Goal: Transaction & Acquisition: Purchase product/service

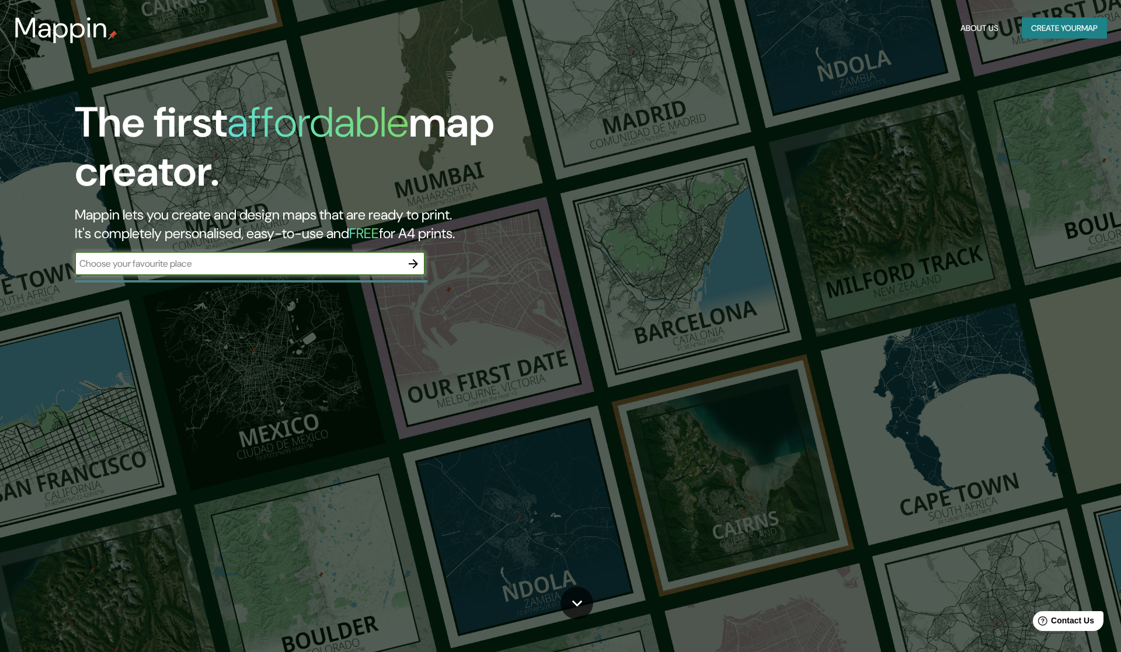
click at [225, 269] on input "text" at bounding box center [238, 263] width 327 height 13
type input "welliingborough mandir"
click at [418, 259] on icon "button" at bounding box center [413, 264] width 14 height 14
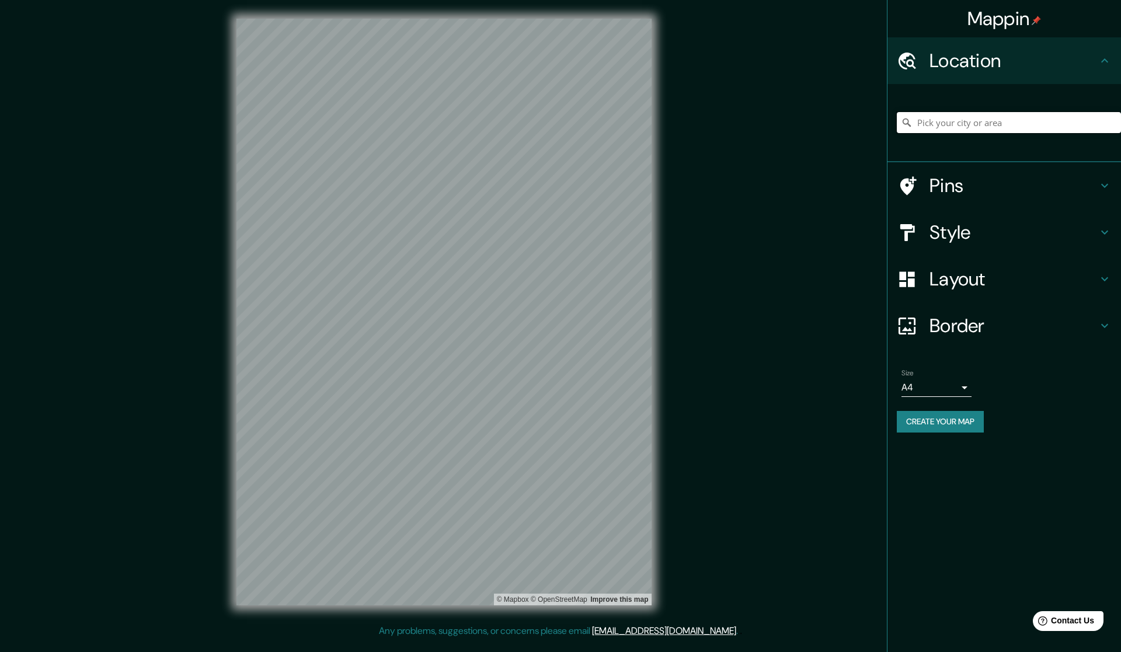
click at [942, 125] on input "Pick your city or area" at bounding box center [1009, 122] width 224 height 21
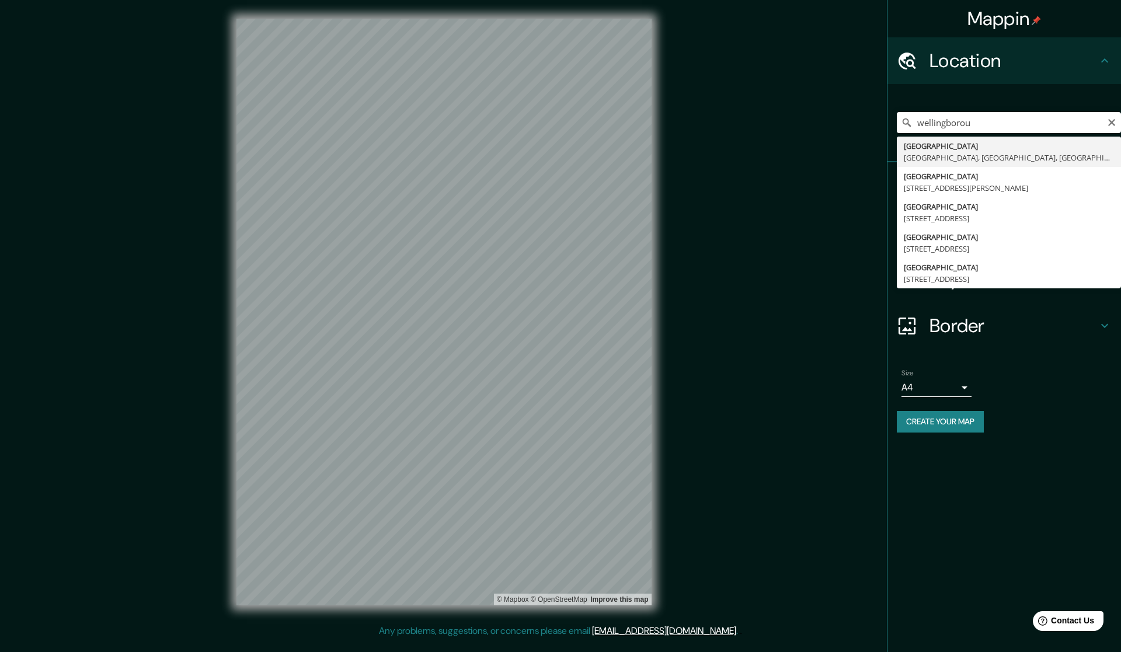
type input "[GEOGRAPHIC_DATA], [GEOGRAPHIC_DATA], [GEOGRAPHIC_DATA], [GEOGRAPHIC_DATA]"
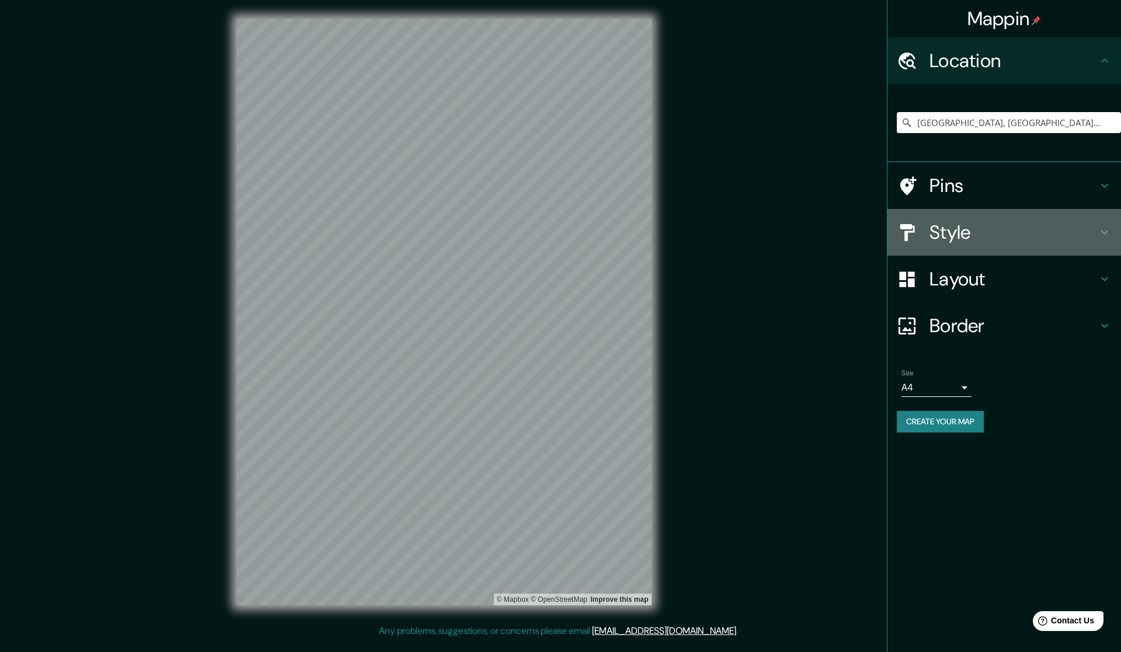
click at [981, 243] on h4 "Style" at bounding box center [1014, 232] width 168 height 23
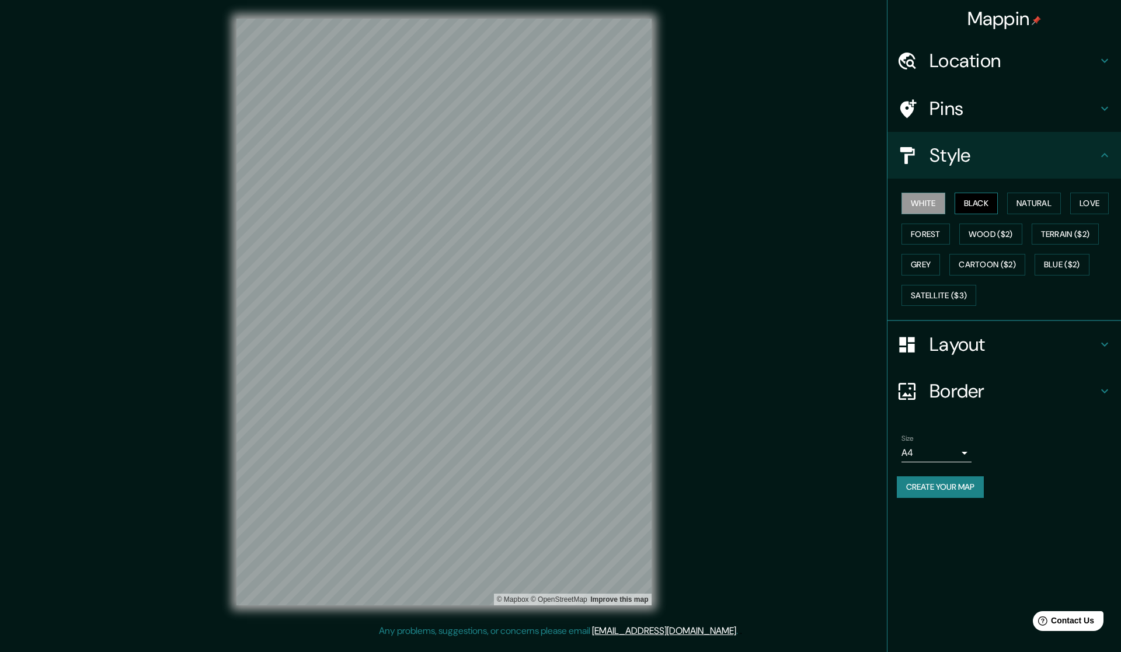
click at [972, 204] on button "Black" at bounding box center [977, 204] width 44 height 22
click at [931, 200] on button "White" at bounding box center [923, 204] width 44 height 22
click at [1032, 201] on button "Natural" at bounding box center [1034, 204] width 54 height 22
click at [914, 203] on button "White" at bounding box center [923, 204] width 44 height 22
click at [1089, 200] on button "Love" at bounding box center [1089, 204] width 39 height 22
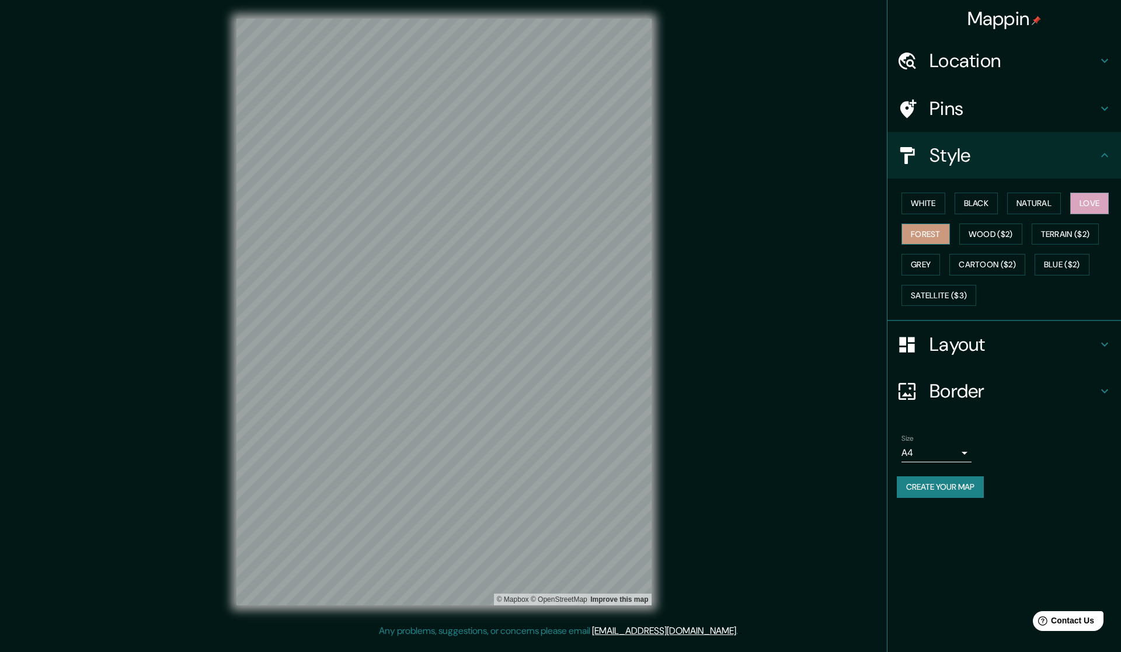
click at [914, 236] on button "Forest" at bounding box center [925, 235] width 48 height 22
click at [917, 207] on button "White" at bounding box center [923, 204] width 44 height 22
click at [950, 295] on button "Satellite ($3)" at bounding box center [938, 296] width 75 height 22
click at [1016, 51] on h4 "Location" at bounding box center [1014, 60] width 168 height 23
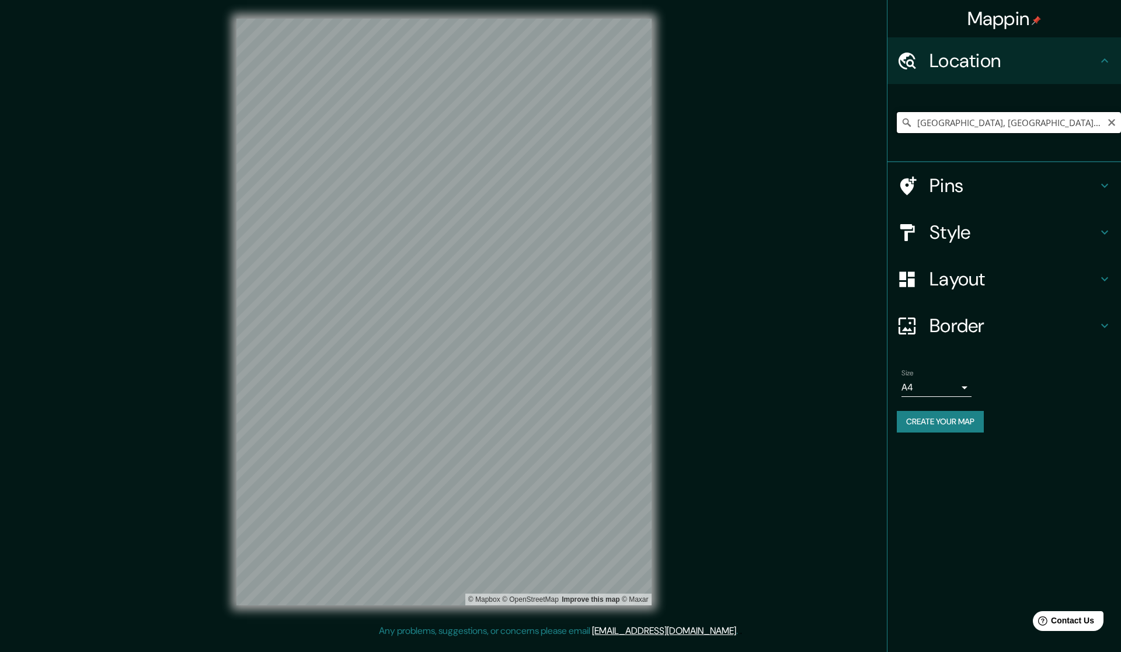
click at [1090, 123] on input "[GEOGRAPHIC_DATA], [GEOGRAPHIC_DATA], [GEOGRAPHIC_DATA], [GEOGRAPHIC_DATA]" at bounding box center [1009, 122] width 224 height 21
click at [1113, 124] on icon "Clear" at bounding box center [1111, 122] width 7 height 7
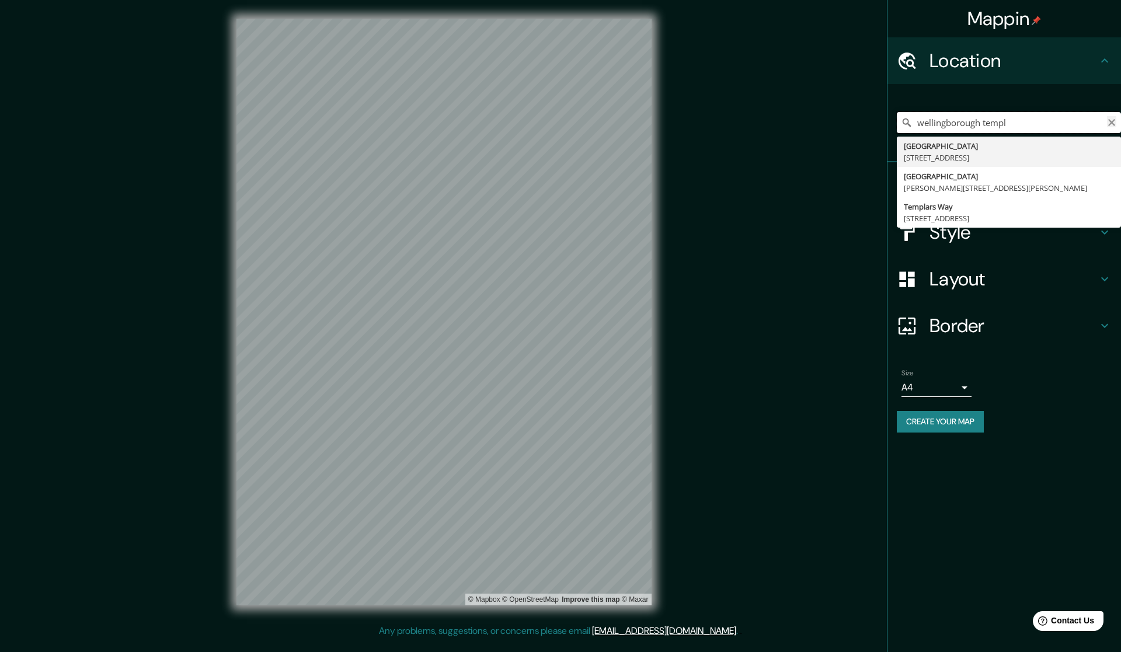
type input "wellingborough templ"
click at [1112, 123] on icon "Clear" at bounding box center [1111, 122] width 7 height 7
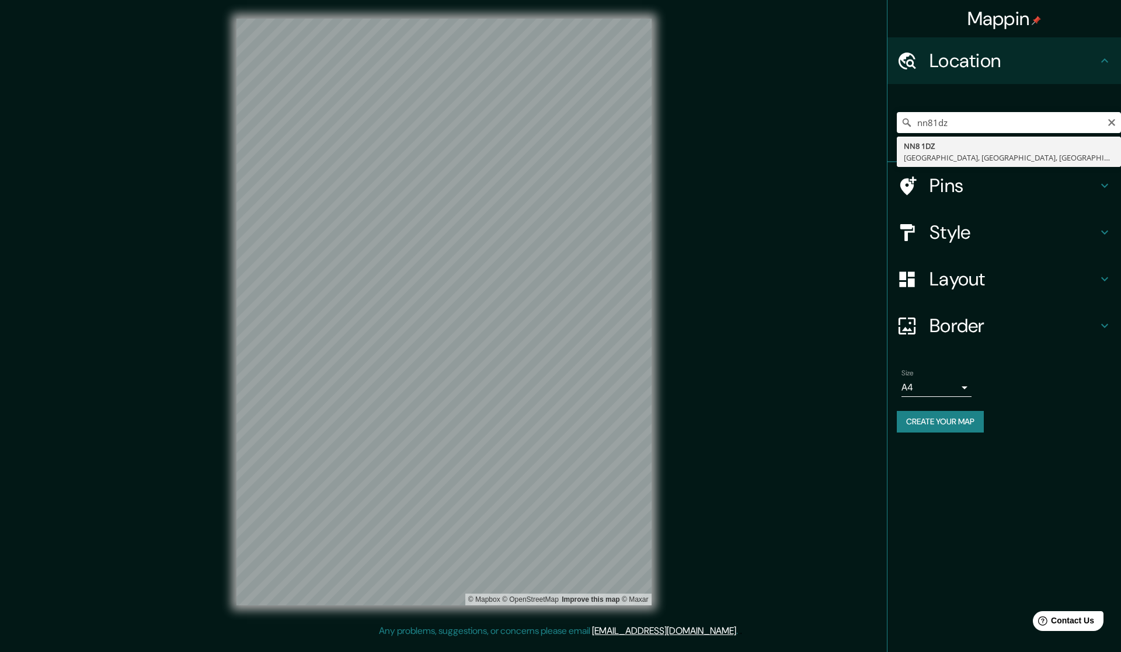
type input "[STREET_ADDRESS]"
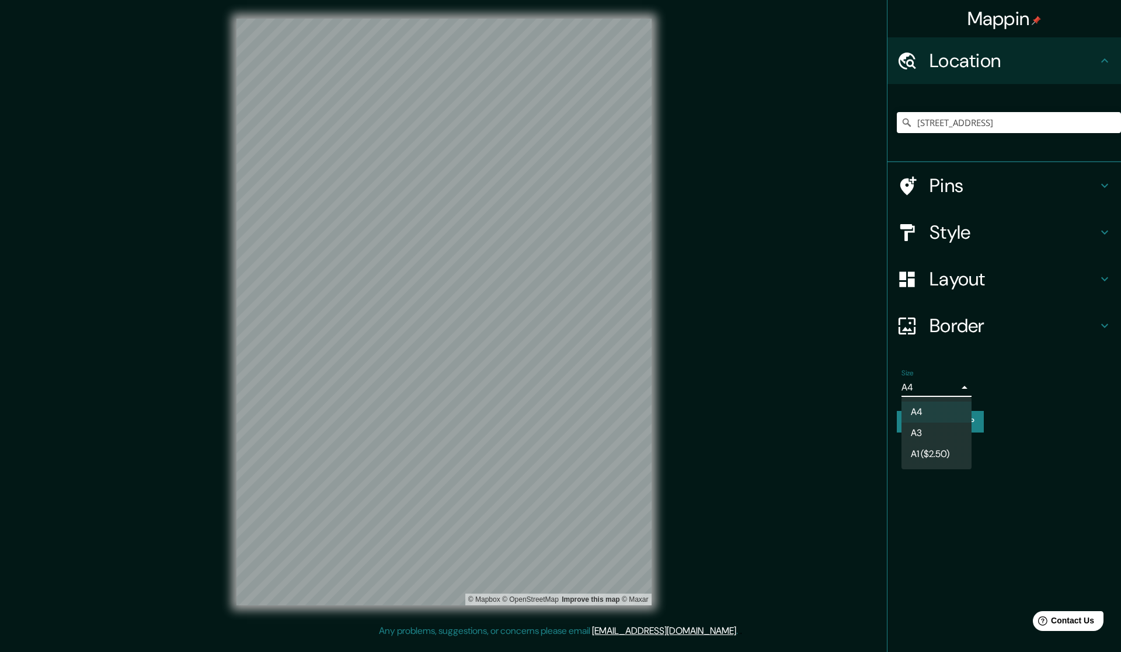
click at [945, 395] on body "Mappin Location [GEOGRAPHIC_DATA], [GEOGRAPHIC_DATA], [GEOGRAPHIC_DATA], [GEOGR…" at bounding box center [560, 326] width 1121 height 652
click at [946, 416] on li "A4" at bounding box center [936, 412] width 70 height 21
click at [948, 196] on h4 "Pins" at bounding box center [1014, 185] width 168 height 23
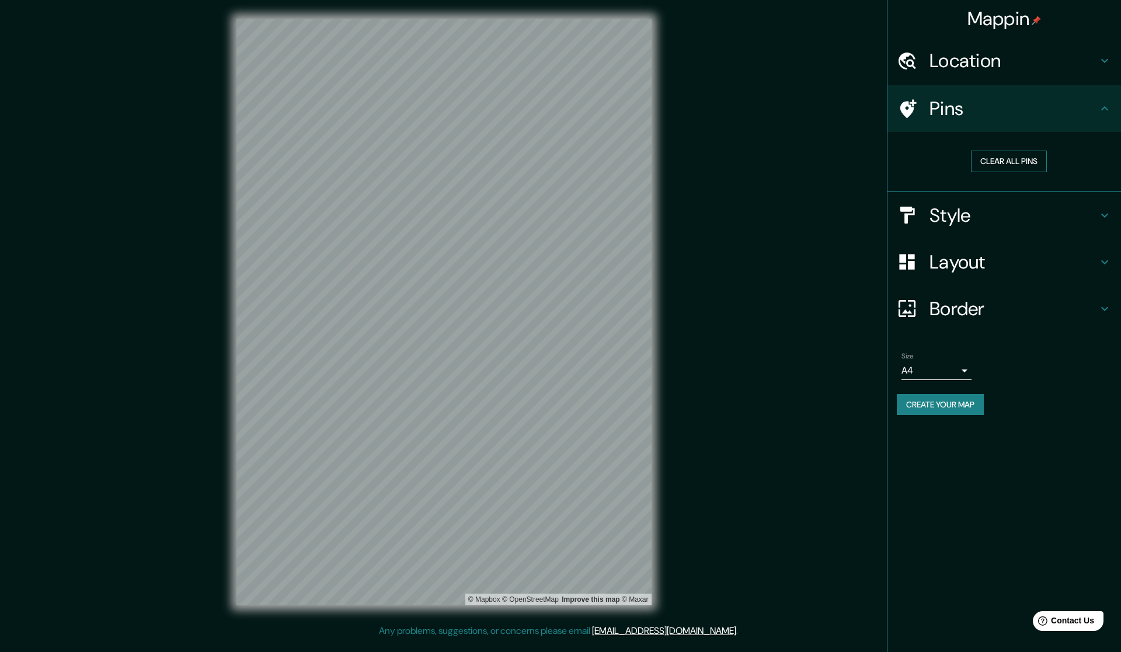
click at [998, 167] on button "Clear all pins" at bounding box center [1009, 162] width 76 height 22
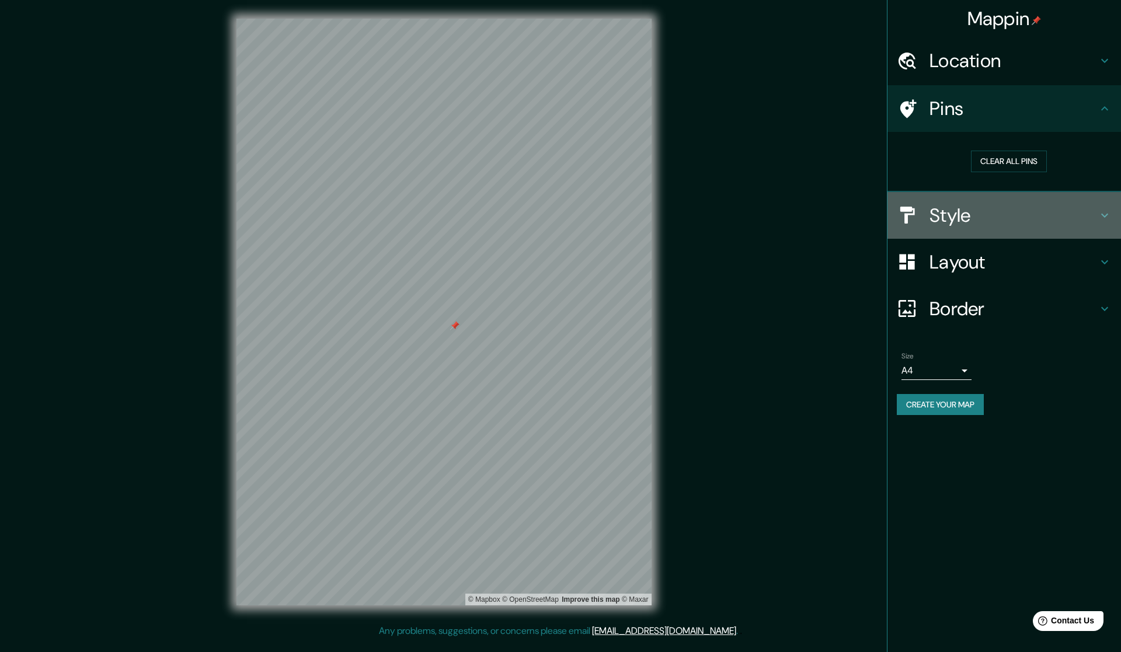
click at [973, 216] on h4 "Style" at bounding box center [1014, 215] width 168 height 23
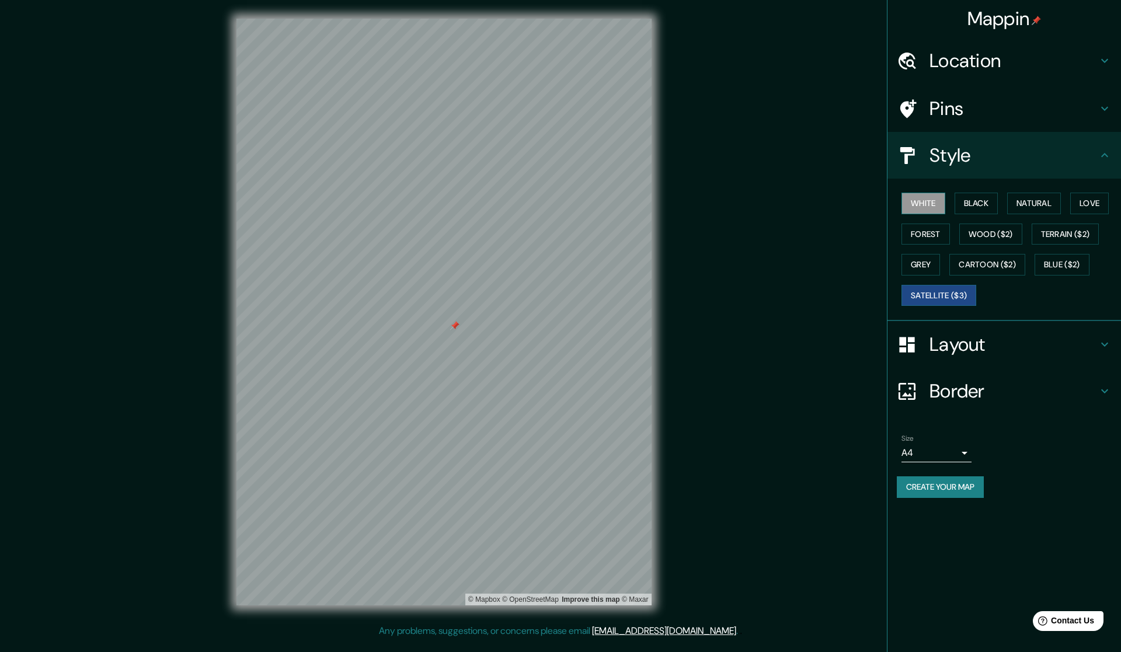
click at [921, 203] on button "White" at bounding box center [923, 204] width 44 height 22
drag, startPoint x: 455, startPoint y: 326, endPoint x: 449, endPoint y: 326, distance: 6.4
click at [449, 326] on div at bounding box center [447, 325] width 9 height 9
click at [908, 122] on div "Pins" at bounding box center [1004, 108] width 234 height 47
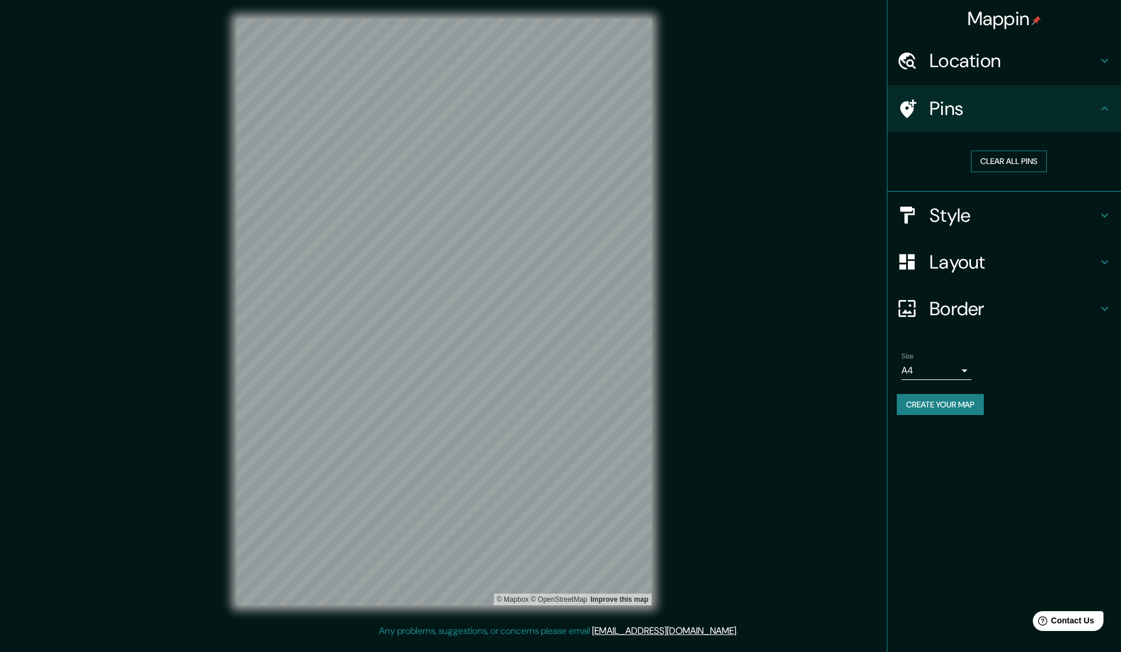
click at [1024, 159] on button "Clear all pins" at bounding box center [1009, 162] width 76 height 22
drag, startPoint x: 451, startPoint y: 302, endPoint x: 469, endPoint y: 304, distance: 18.1
click at [469, 304] on div at bounding box center [469, 302] width 9 height 9
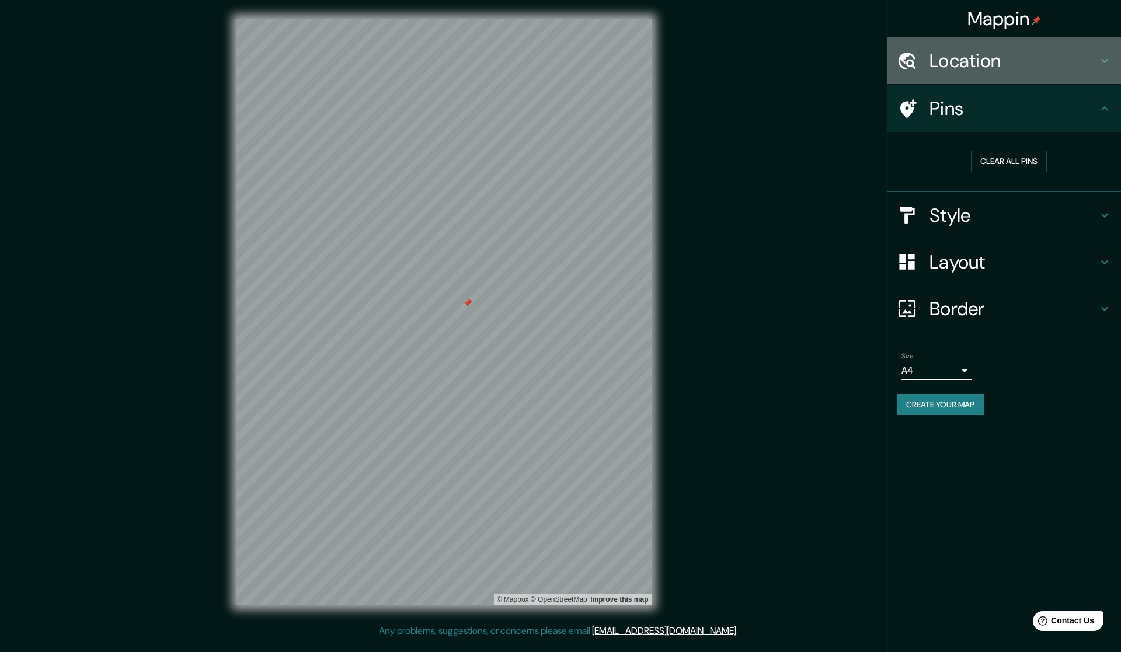
click at [1021, 53] on h4 "Location" at bounding box center [1014, 60] width 168 height 23
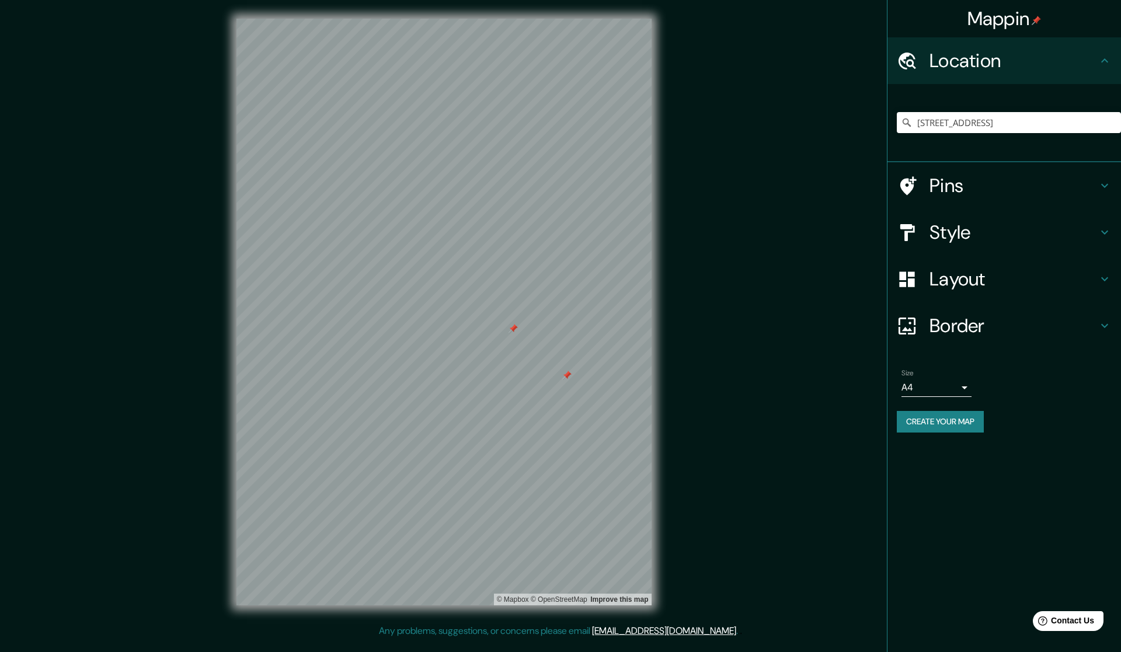
click at [562, 378] on div at bounding box center [566, 375] width 9 height 9
click at [959, 189] on h4 "Pins" at bounding box center [1014, 185] width 168 height 23
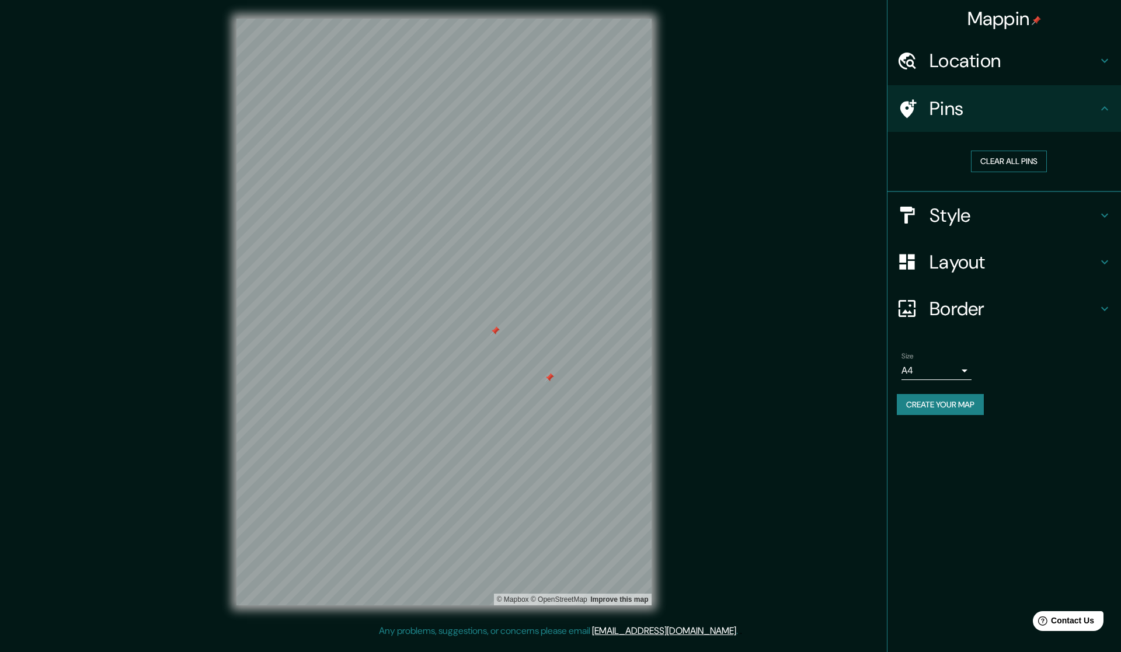
click at [1004, 157] on button "Clear all pins" at bounding box center [1009, 162] width 76 height 22
